Goal: Check status: Check status

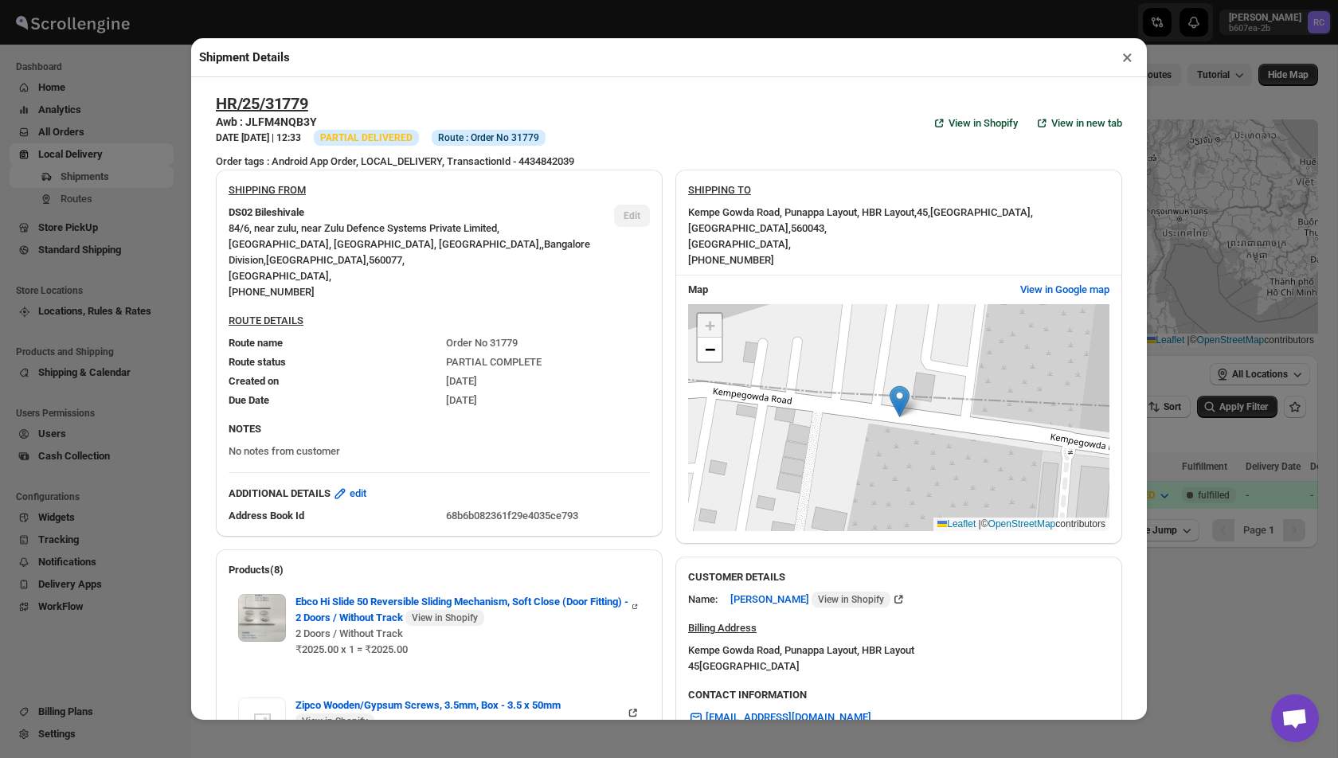
click at [1130, 53] on button "×" at bounding box center [1127, 57] width 23 height 22
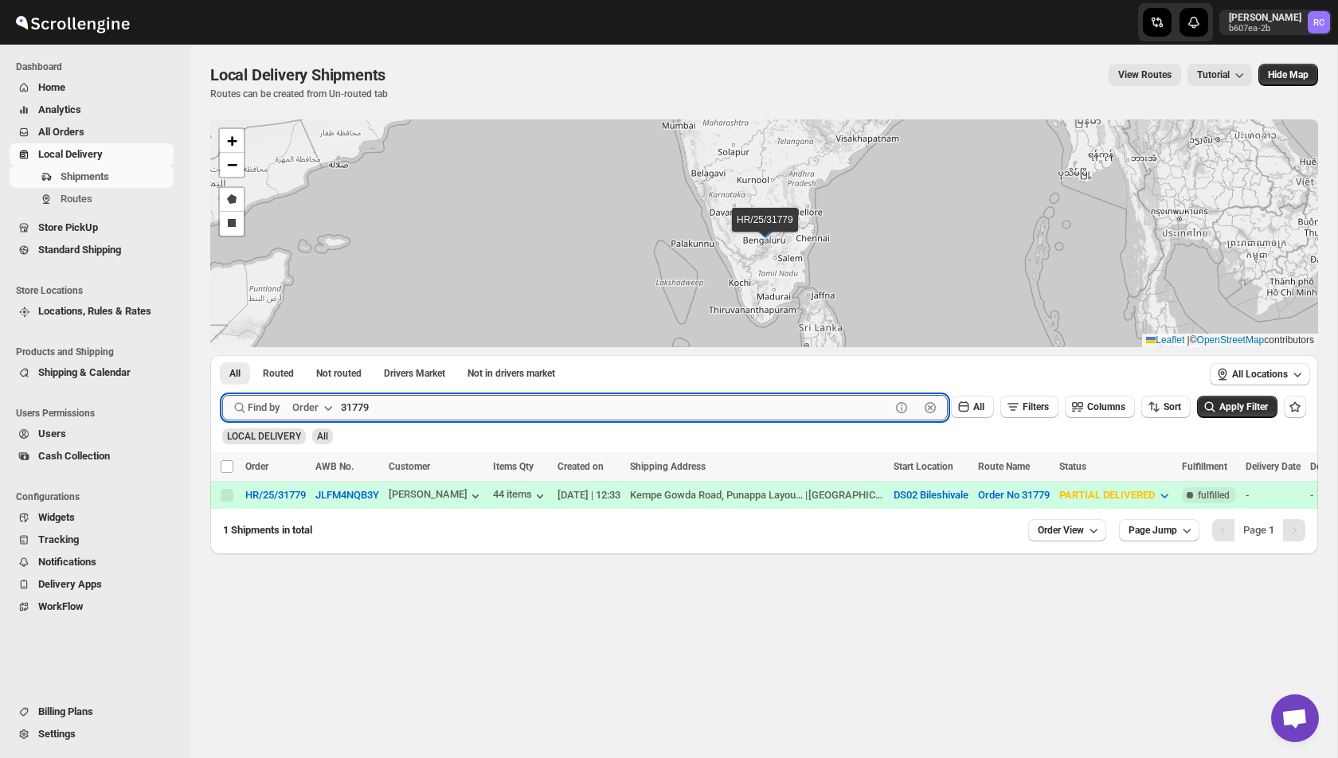
click at [395, 413] on input "31779" at bounding box center [615, 407] width 549 height 25
paste input "2052"
click at [222, 355] on button "Submit" at bounding box center [244, 363] width 45 height 17
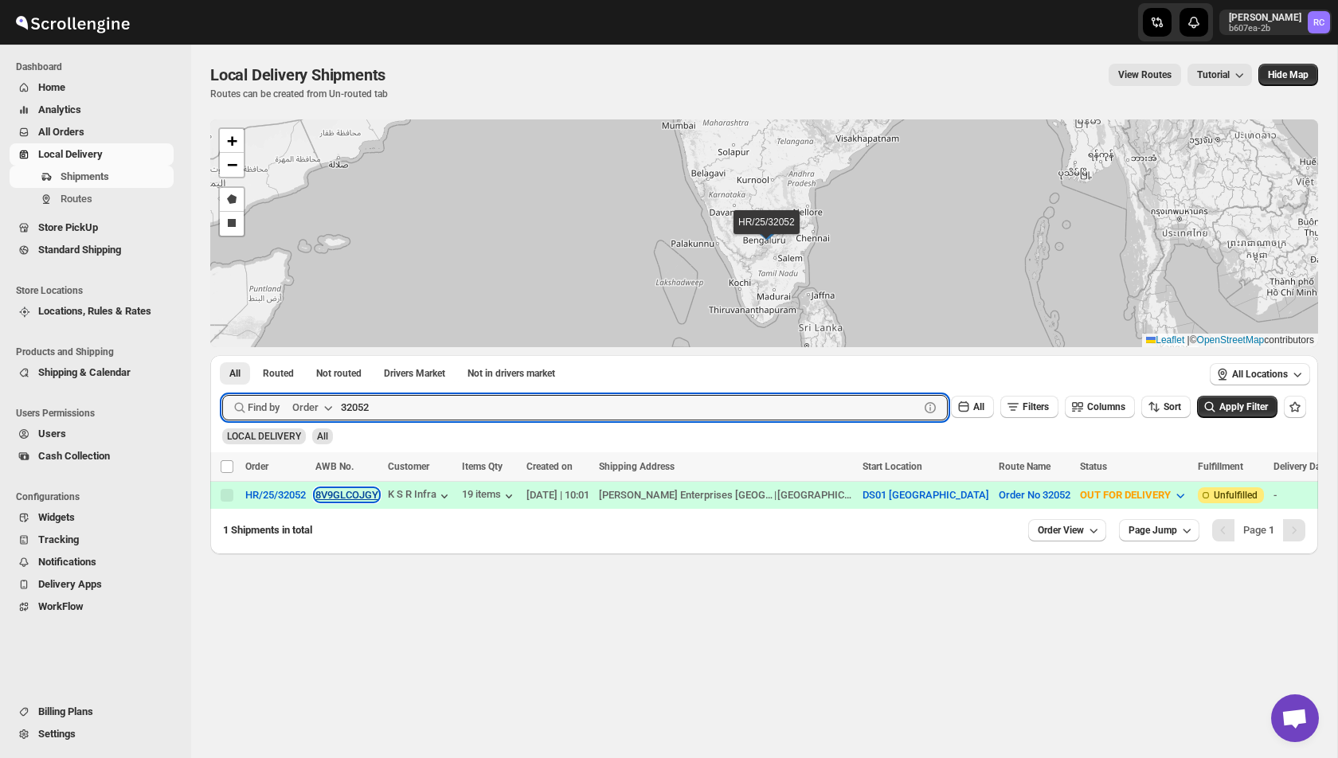
click at [345, 495] on button "8V9GLCOJGY" at bounding box center [346, 495] width 63 height 12
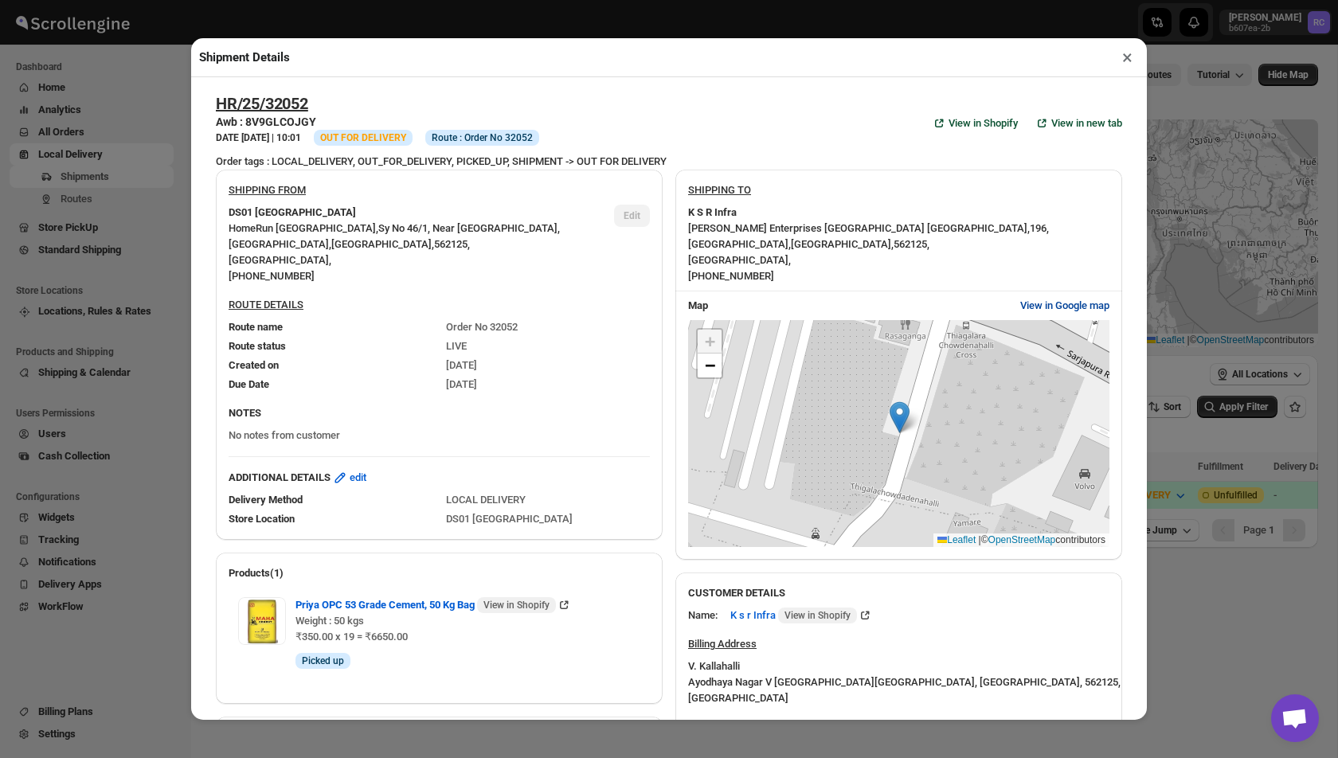
click at [1059, 312] on span "View in Google map" at bounding box center [1064, 306] width 89 height 16
click at [1136, 60] on button "×" at bounding box center [1127, 57] width 23 height 22
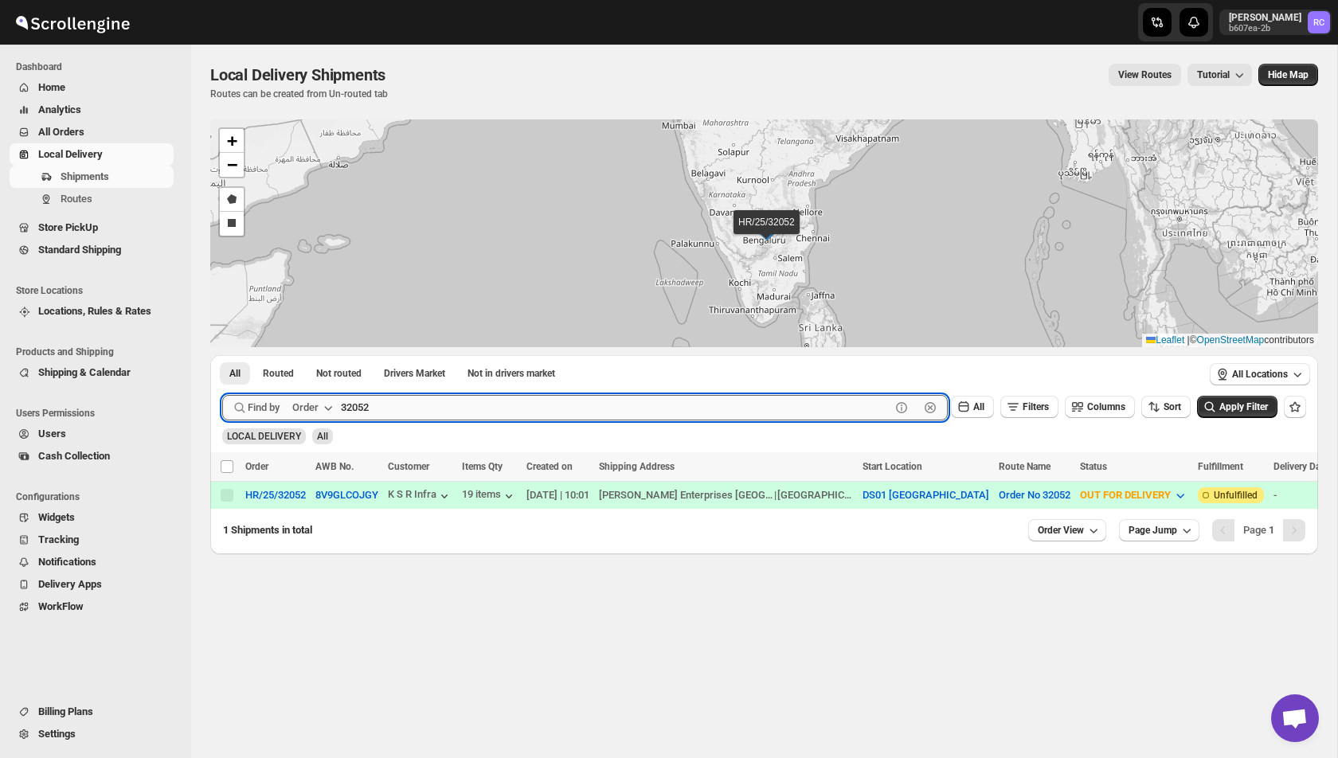
click at [368, 405] on input "32052" at bounding box center [615, 407] width 549 height 25
paste input "34"
paste input "text"
type input "32034"
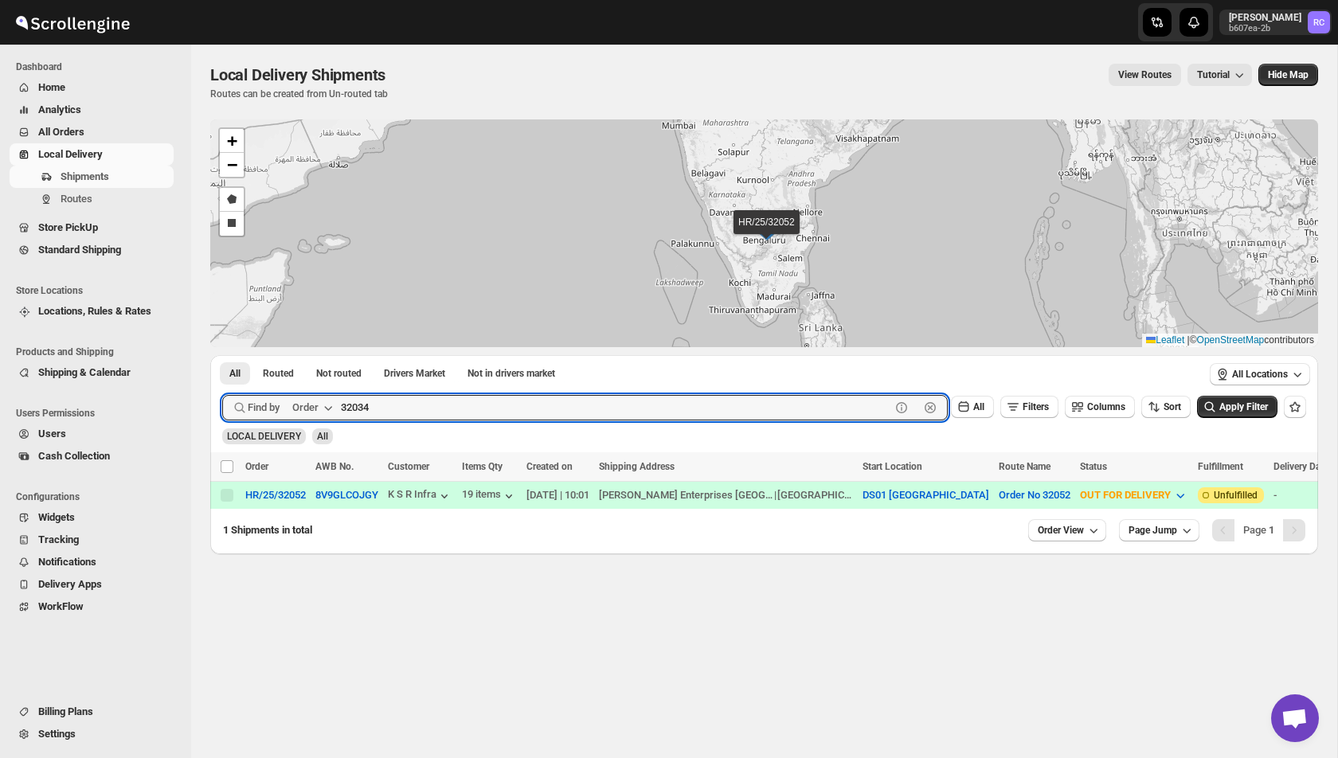
click at [222, 355] on button "Submit" at bounding box center [244, 363] width 45 height 17
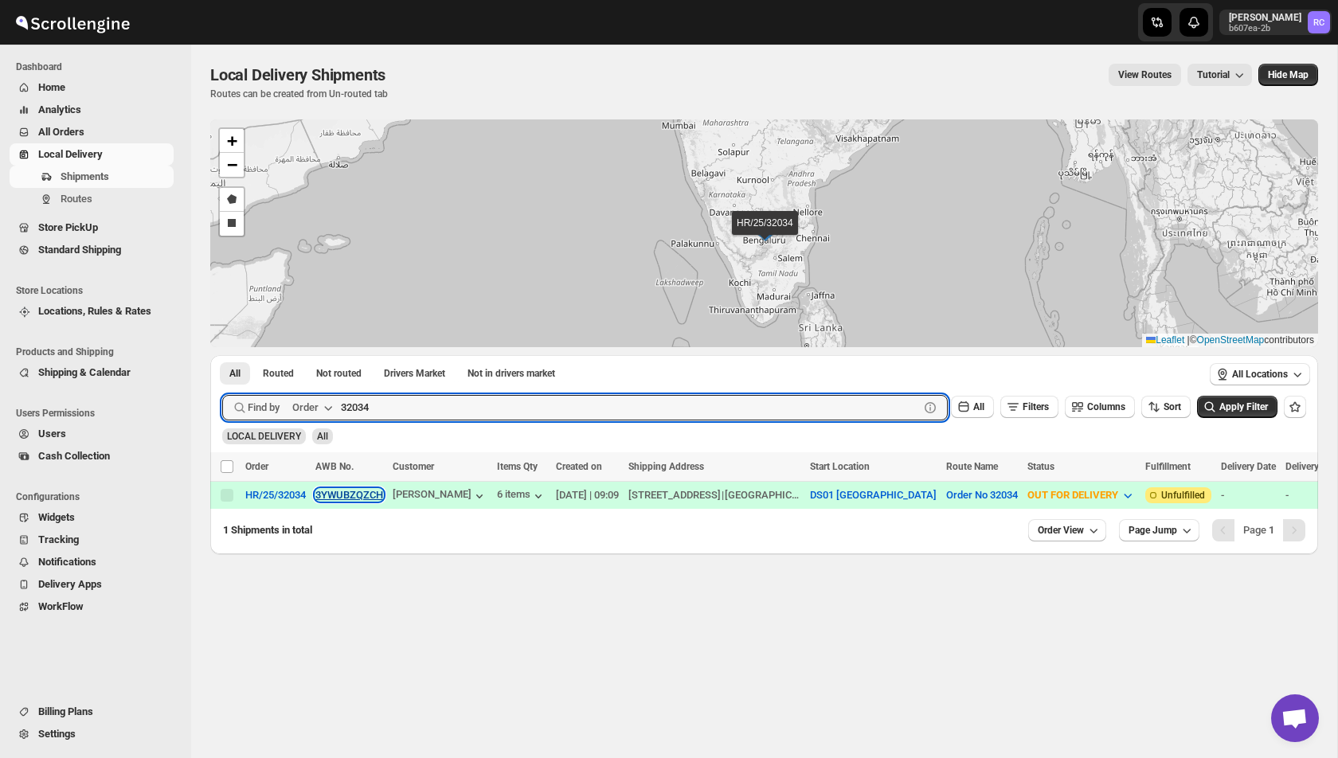
click at [354, 495] on button "3YWUBZQZCH" at bounding box center [349, 495] width 68 height 12
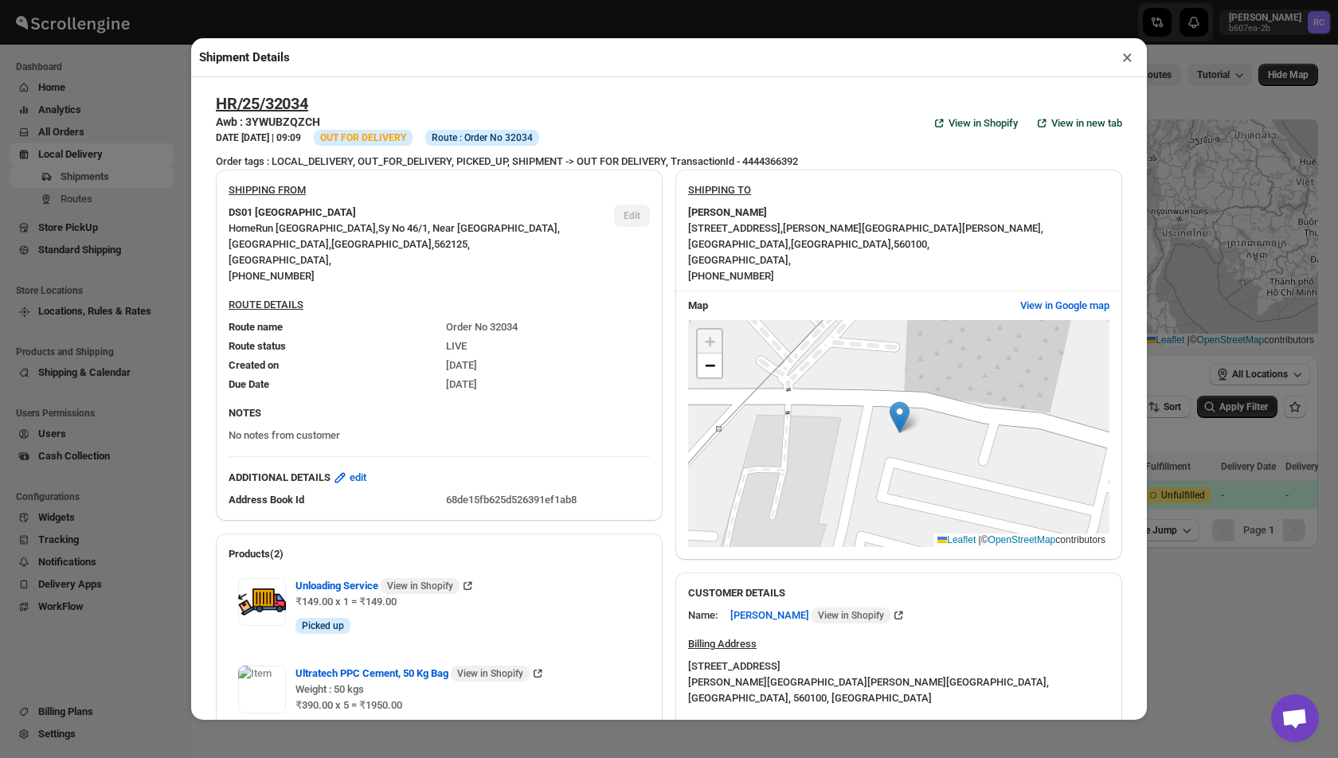
click at [1120, 58] on button "×" at bounding box center [1127, 57] width 23 height 22
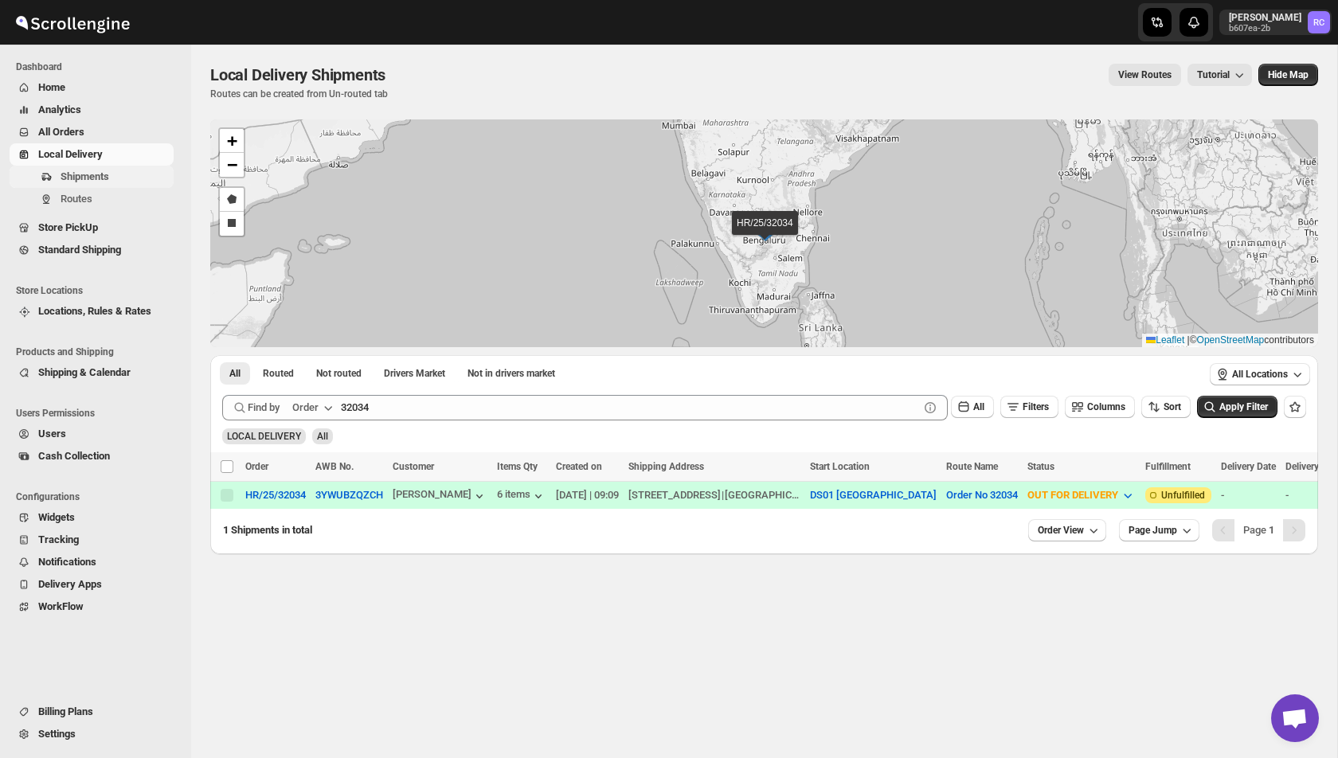
click at [99, 186] on button "Shipments" at bounding box center [92, 177] width 164 height 22
click at [99, 193] on span "Routes" at bounding box center [116, 199] width 110 height 16
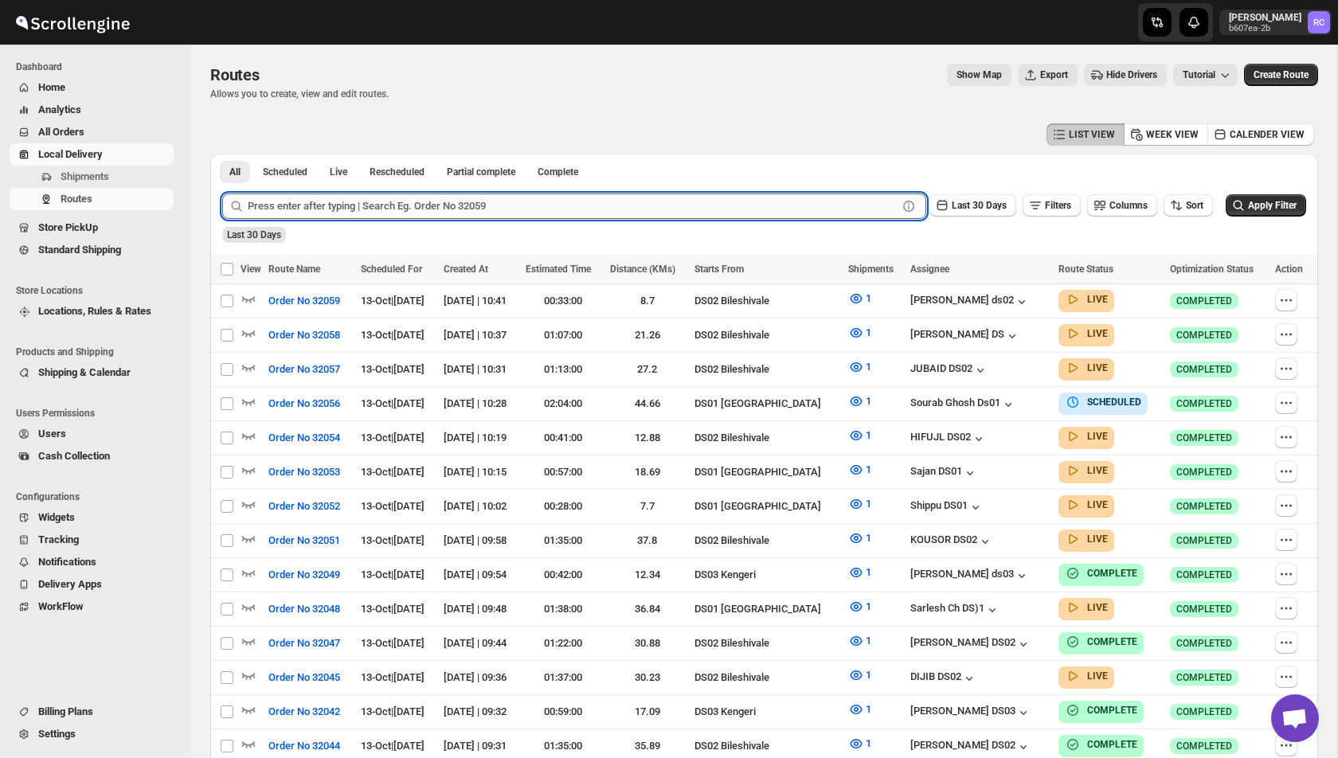
click at [370, 215] on input "text" at bounding box center [573, 206] width 650 height 25
paste input "32034"
type input "32034"
click at [222, 154] on button "Submit" at bounding box center [244, 162] width 45 height 17
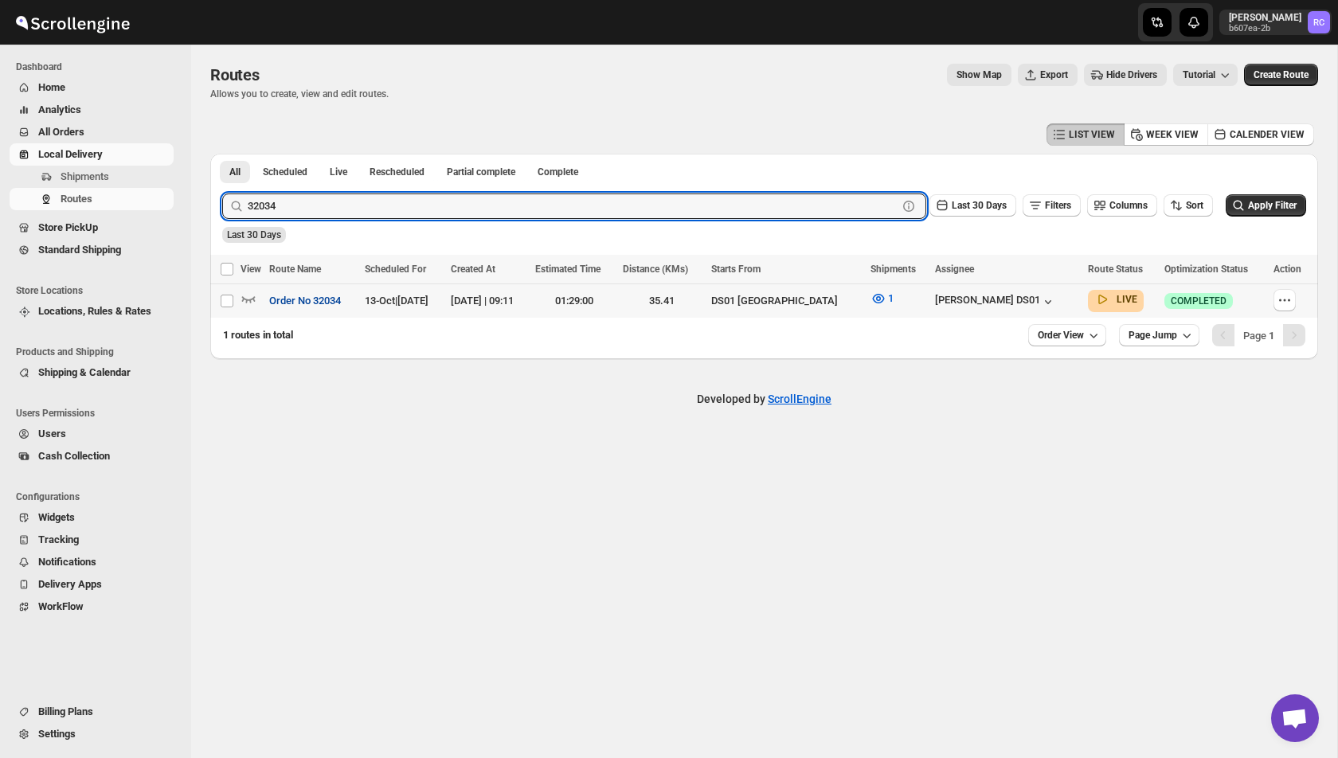
click at [262, 301] on button "Order No 32034" at bounding box center [305, 300] width 91 height 25
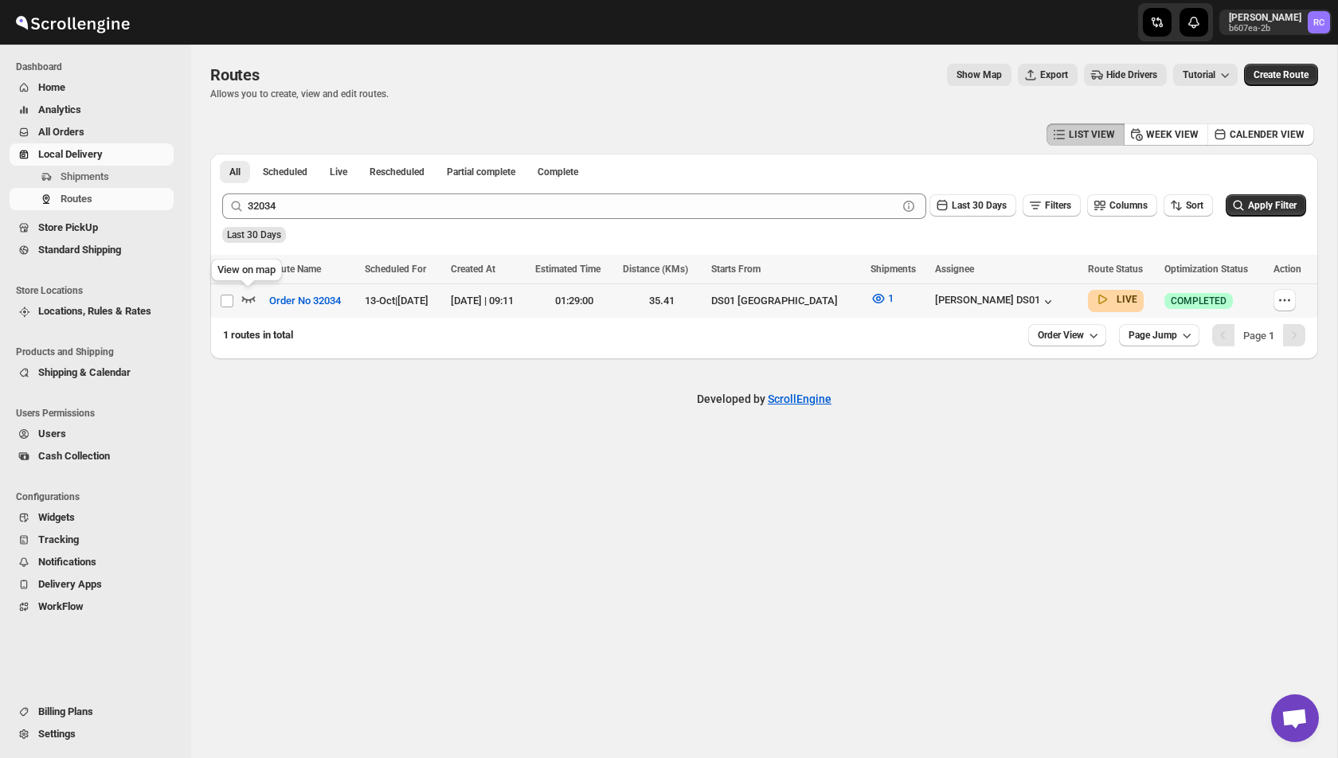
click at [241, 295] on icon "button" at bounding box center [248, 299] width 16 height 16
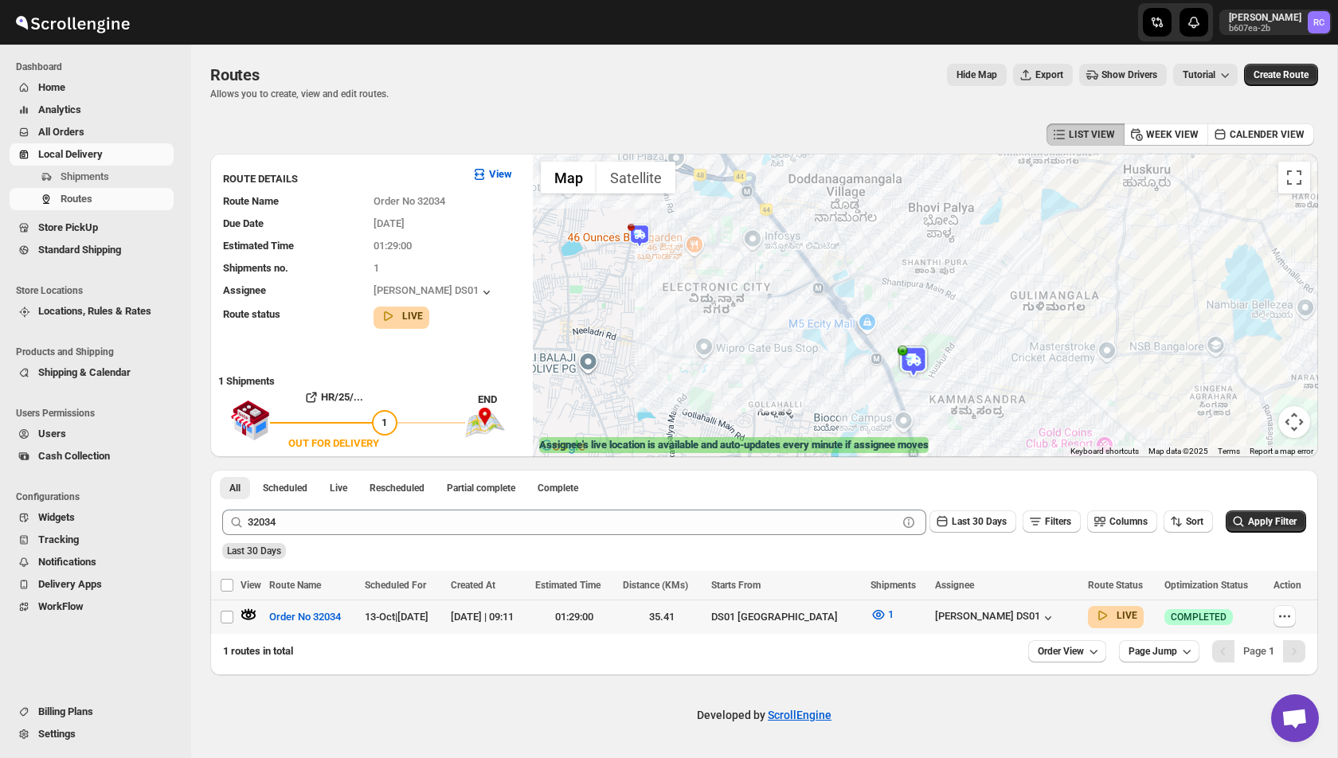
click at [914, 365] on img at bounding box center [913, 362] width 32 height 32
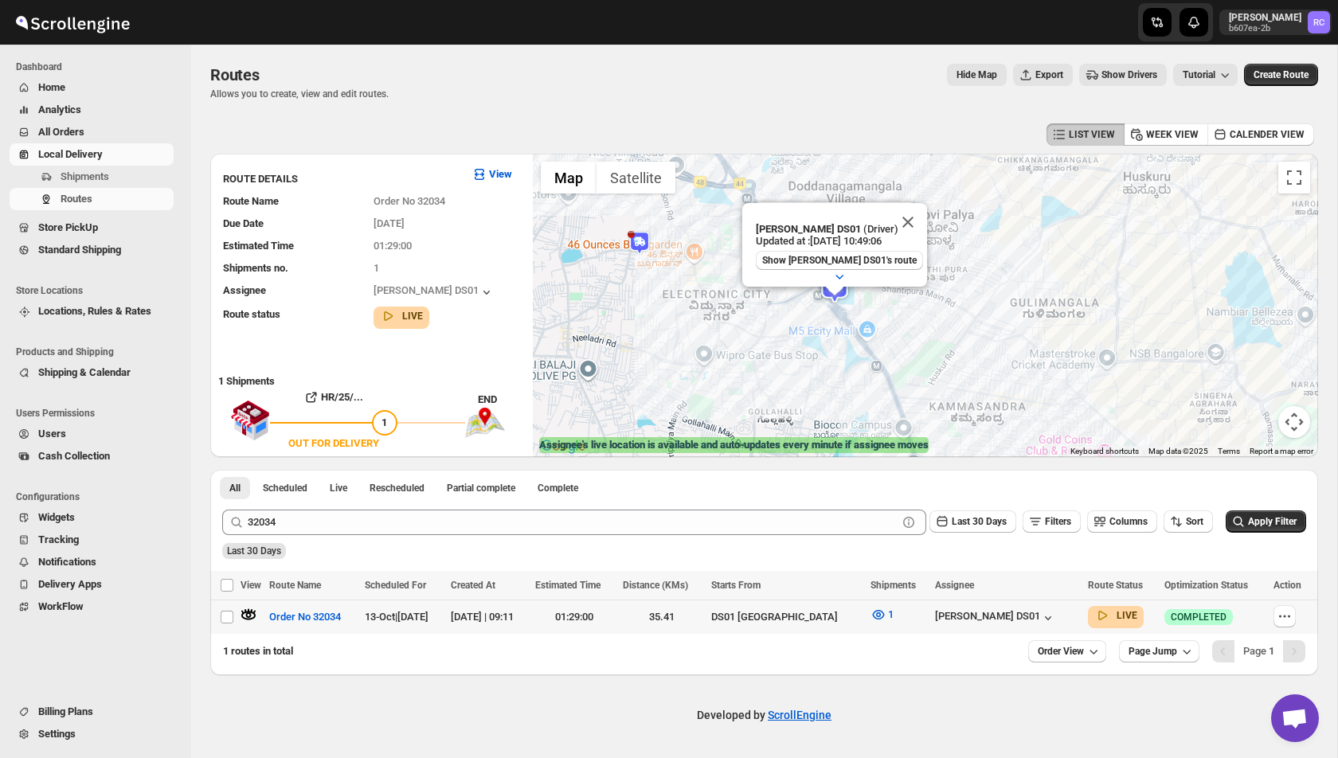
click at [244, 614] on icon "button" at bounding box center [248, 615] width 16 height 16
click at [1093, 65] on button "Show Drivers" at bounding box center [1123, 75] width 88 height 22
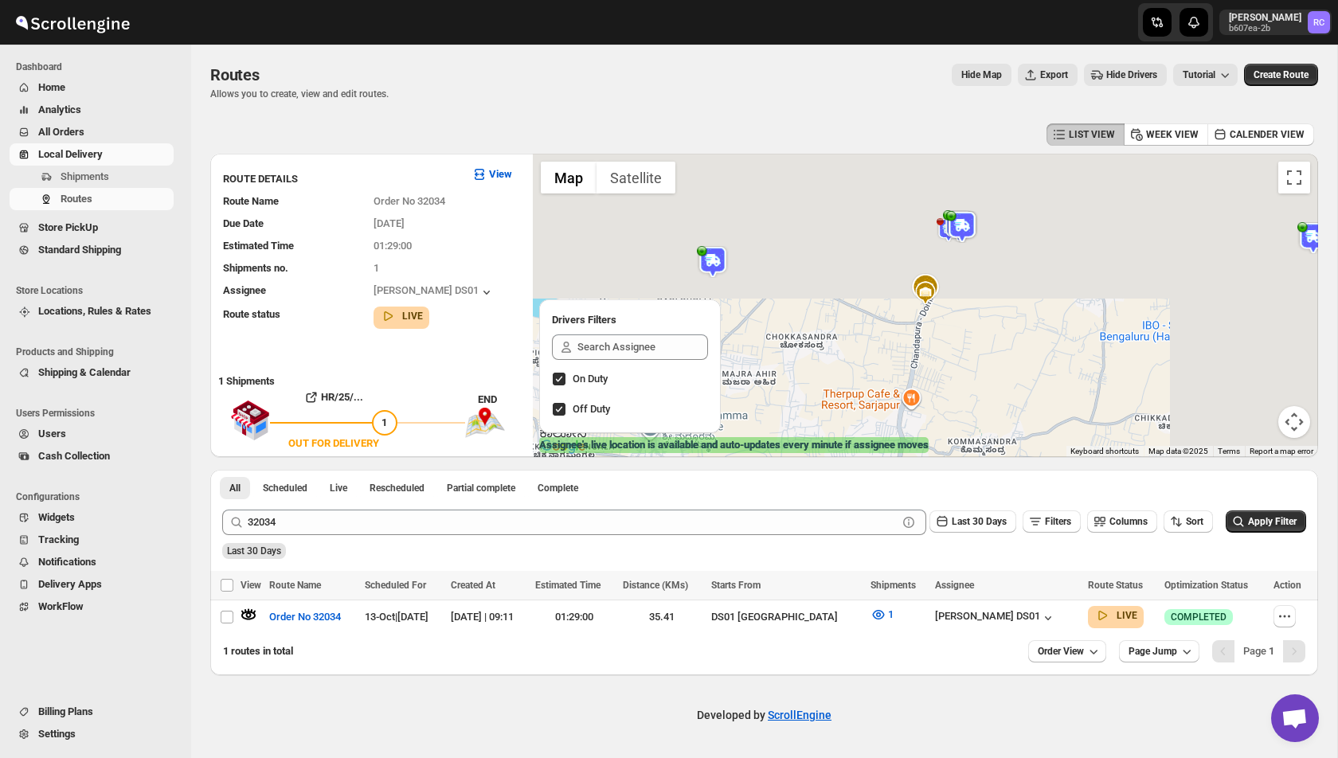
click at [1132, 75] on span "Hide Drivers" at bounding box center [1131, 74] width 51 height 13
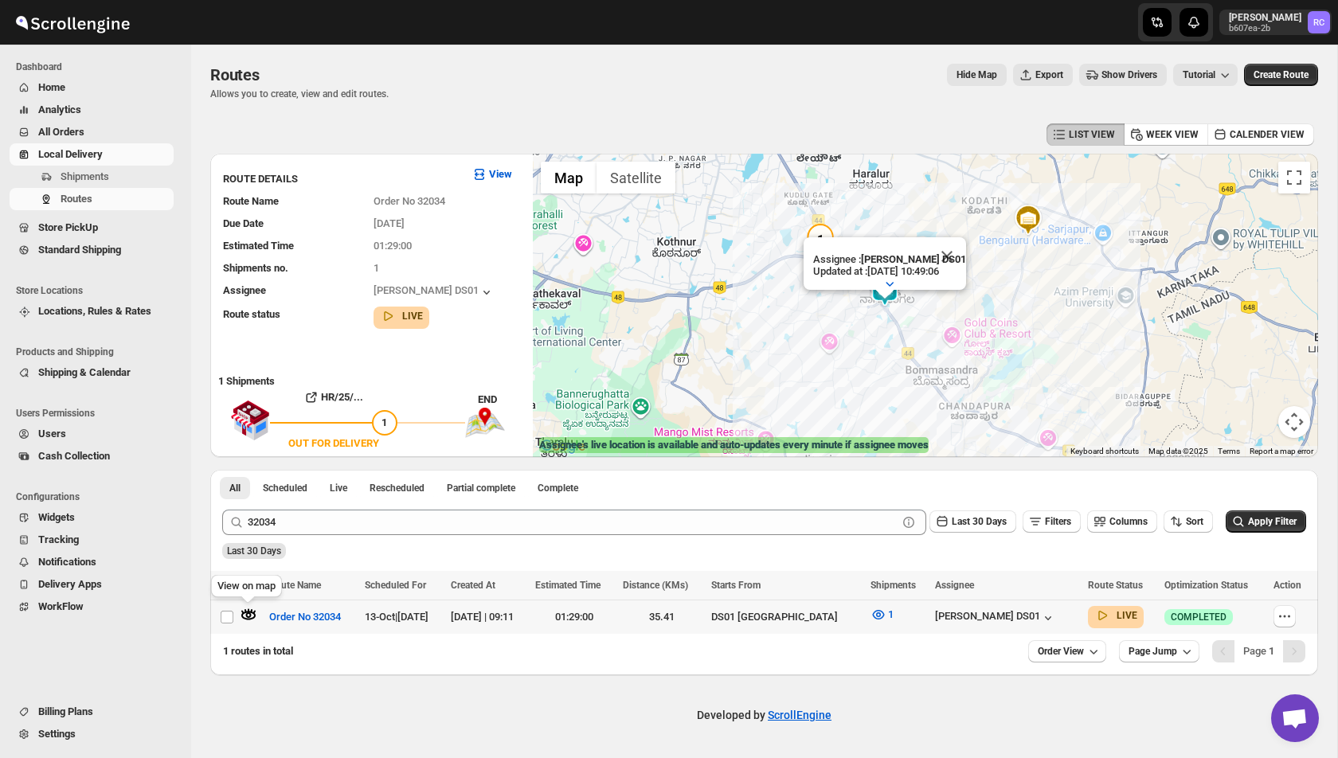
click at [252, 615] on icon "button" at bounding box center [248, 615] width 16 height 16
click at [948, 251] on button "Close" at bounding box center [947, 256] width 38 height 38
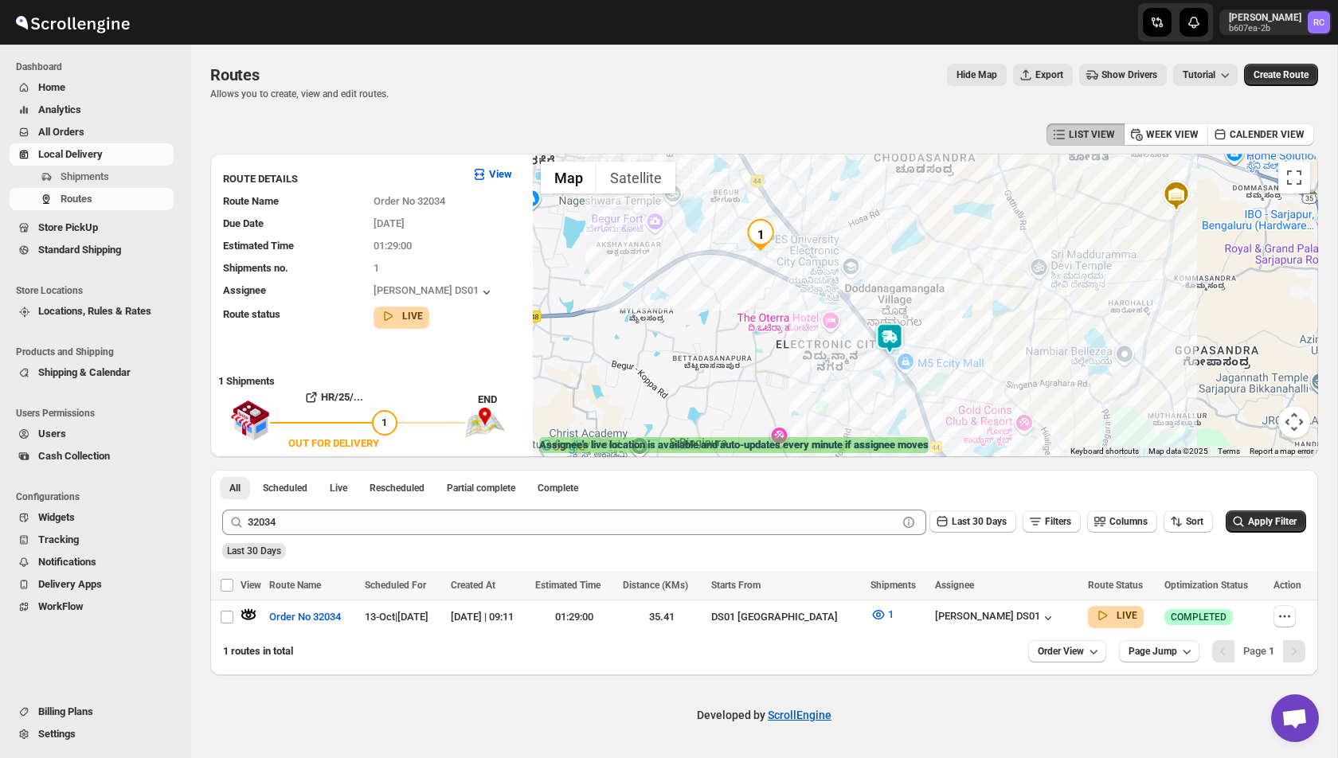
click at [889, 334] on img at bounding box center [890, 339] width 32 height 32
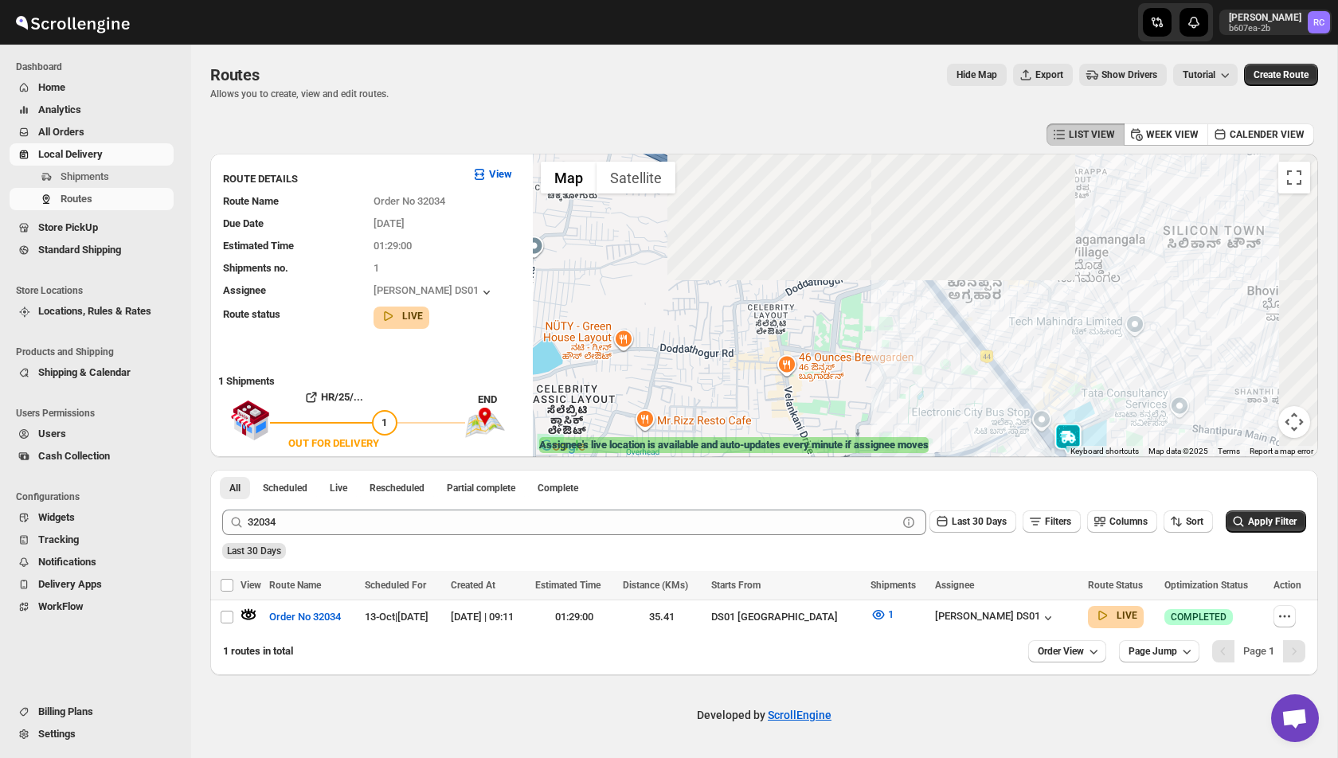
drag, startPoint x: 1038, startPoint y: 234, endPoint x: 694, endPoint y: 434, distance: 397.9
click at [694, 436] on div "To navigate, press the arrow keys." at bounding box center [925, 305] width 785 height 303
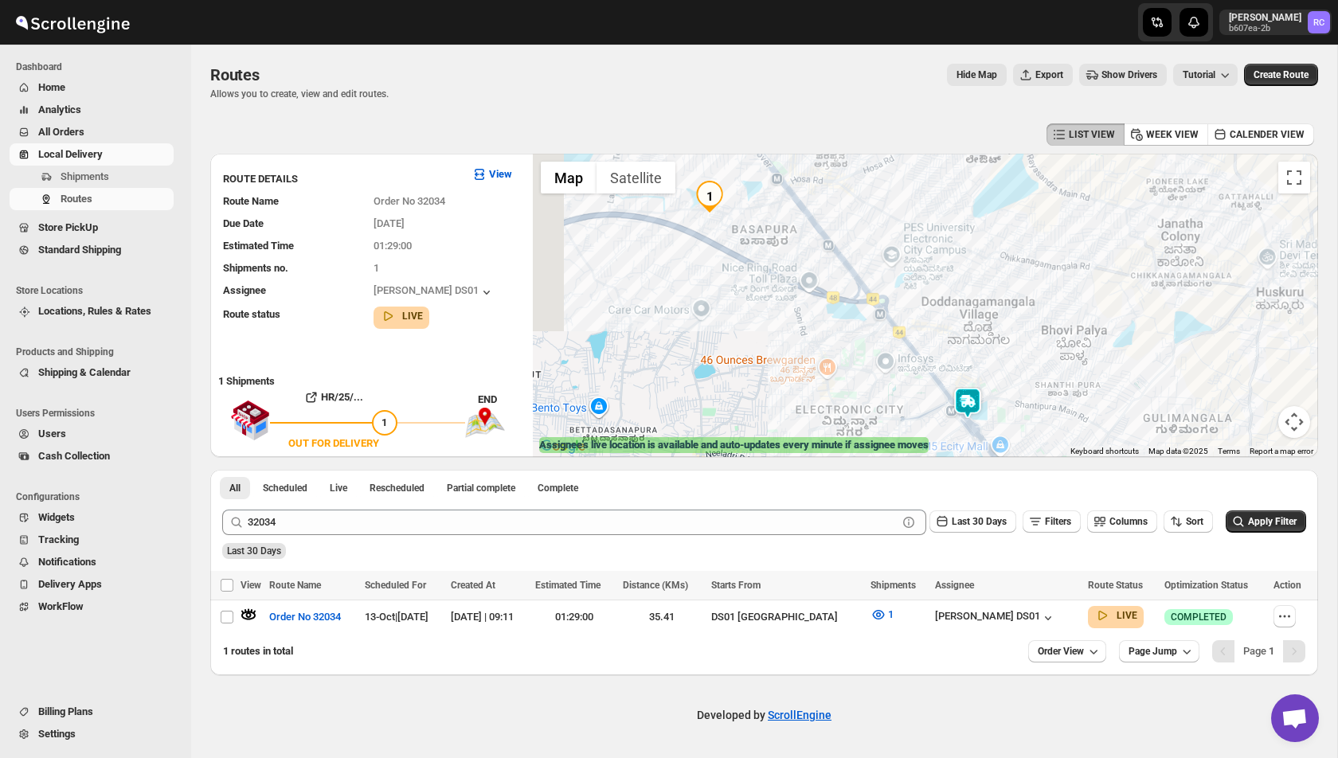
drag, startPoint x: 780, startPoint y: 334, endPoint x: 866, endPoint y: 314, distance: 88.3
click at [866, 314] on div "To navigate, press the arrow keys." at bounding box center [925, 305] width 785 height 303
click at [976, 407] on img at bounding box center [968, 402] width 32 height 32
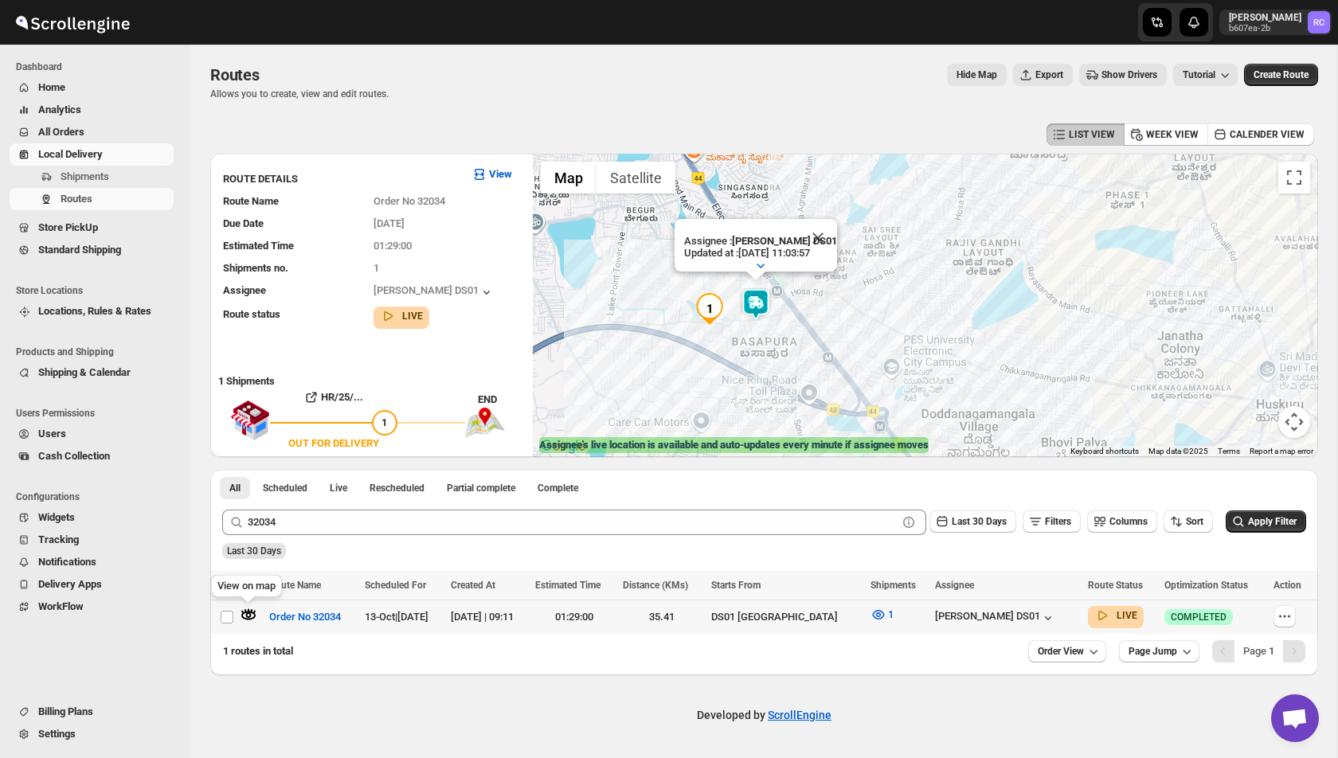
click at [251, 625] on div at bounding box center [252, 617] width 24 height 21
click at [247, 620] on icon "button" at bounding box center [248, 615] width 16 height 16
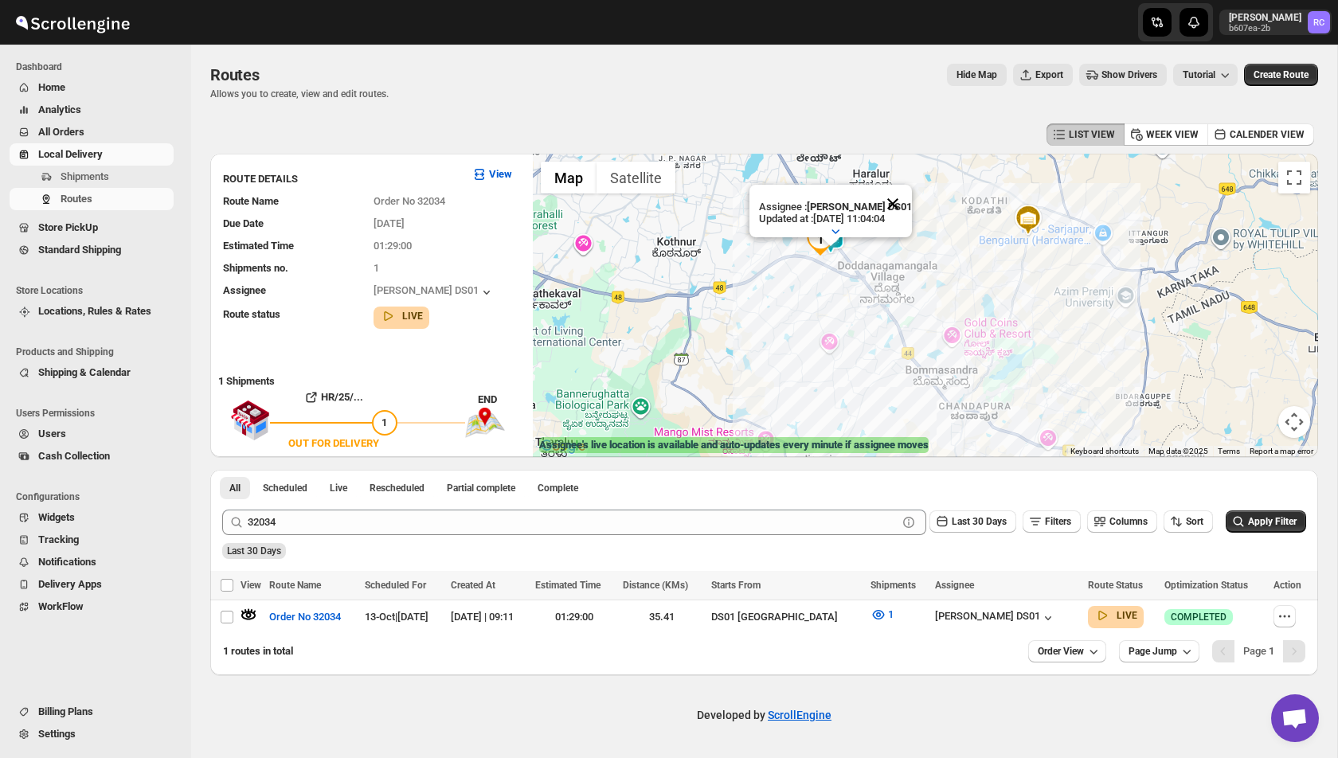
click at [901, 203] on button "Close" at bounding box center [893, 204] width 38 height 38
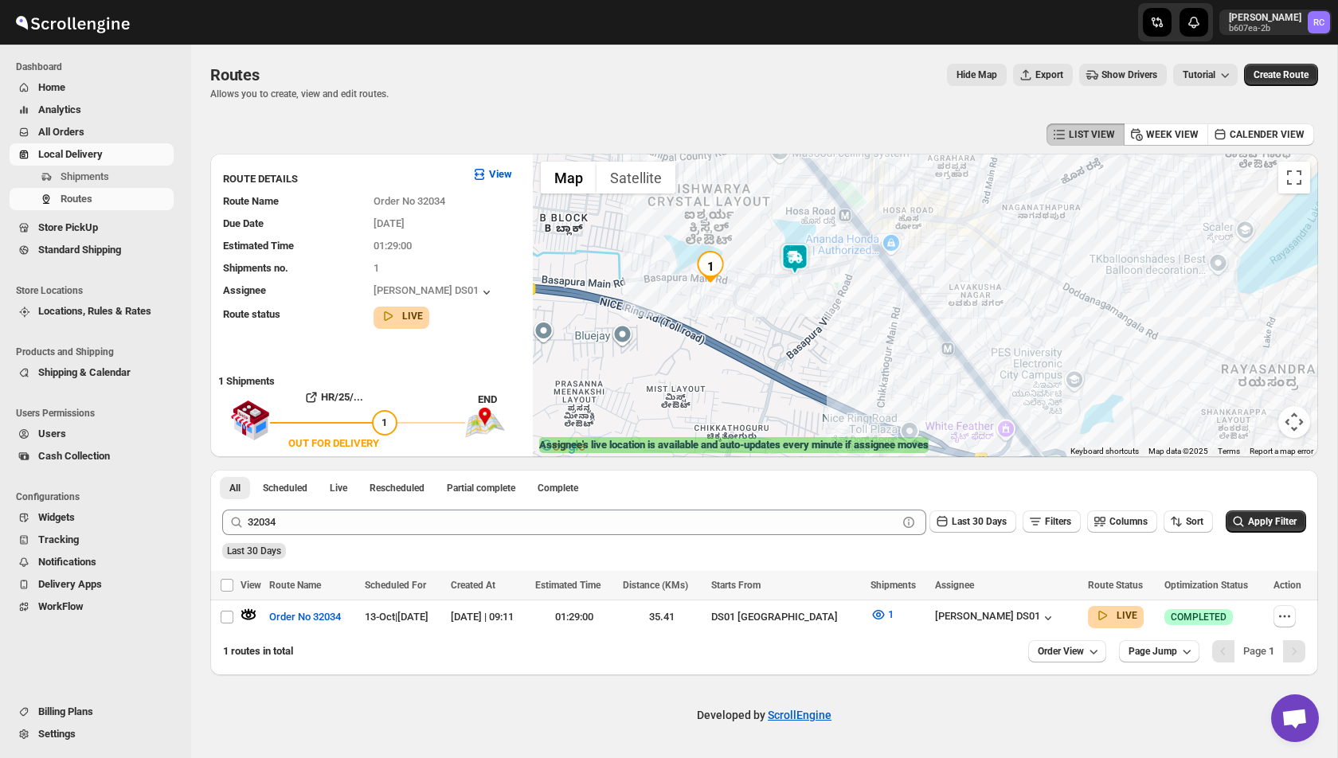
click at [794, 252] on img at bounding box center [795, 259] width 32 height 32
